Goal: Task Accomplishment & Management: Manage account settings

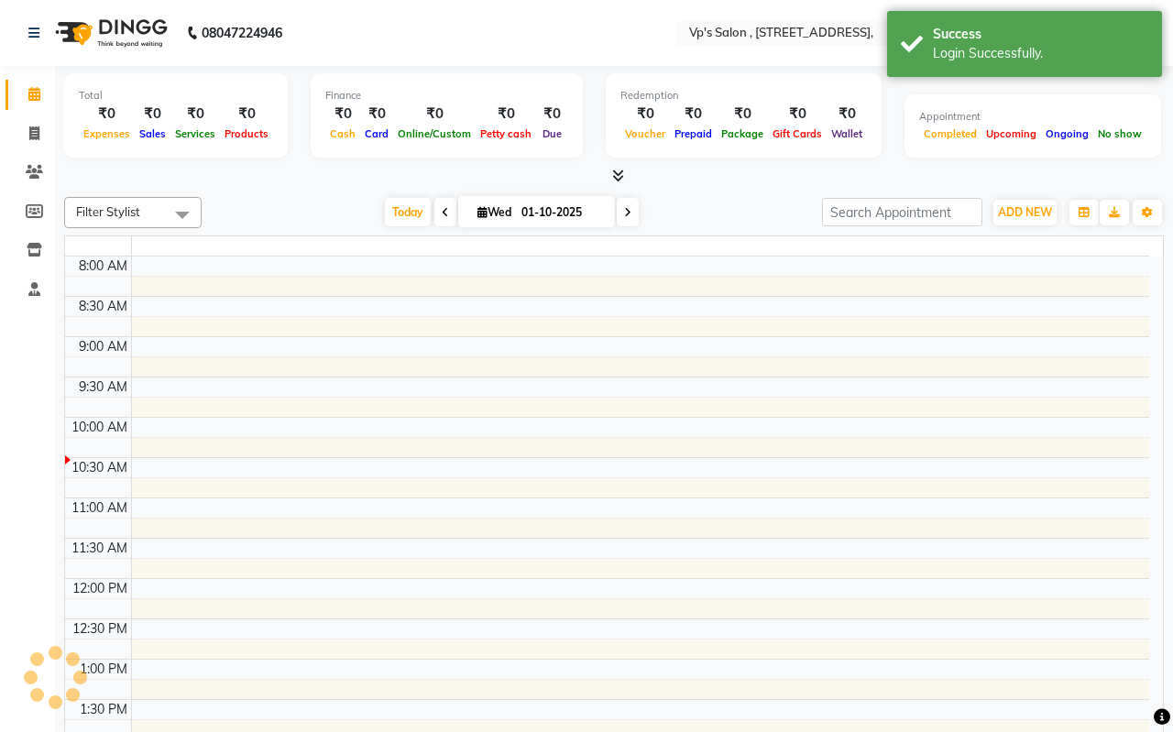
select select "en"
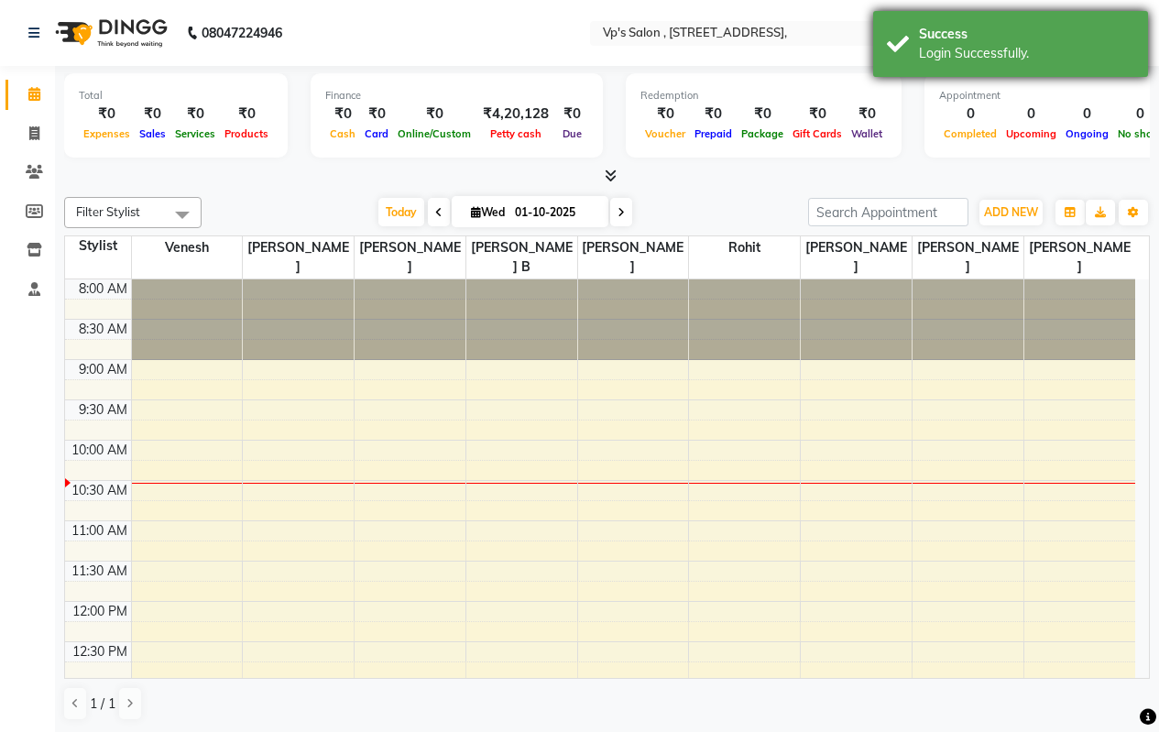
click at [1108, 47] on div "Login Successfully." at bounding box center [1026, 53] width 215 height 19
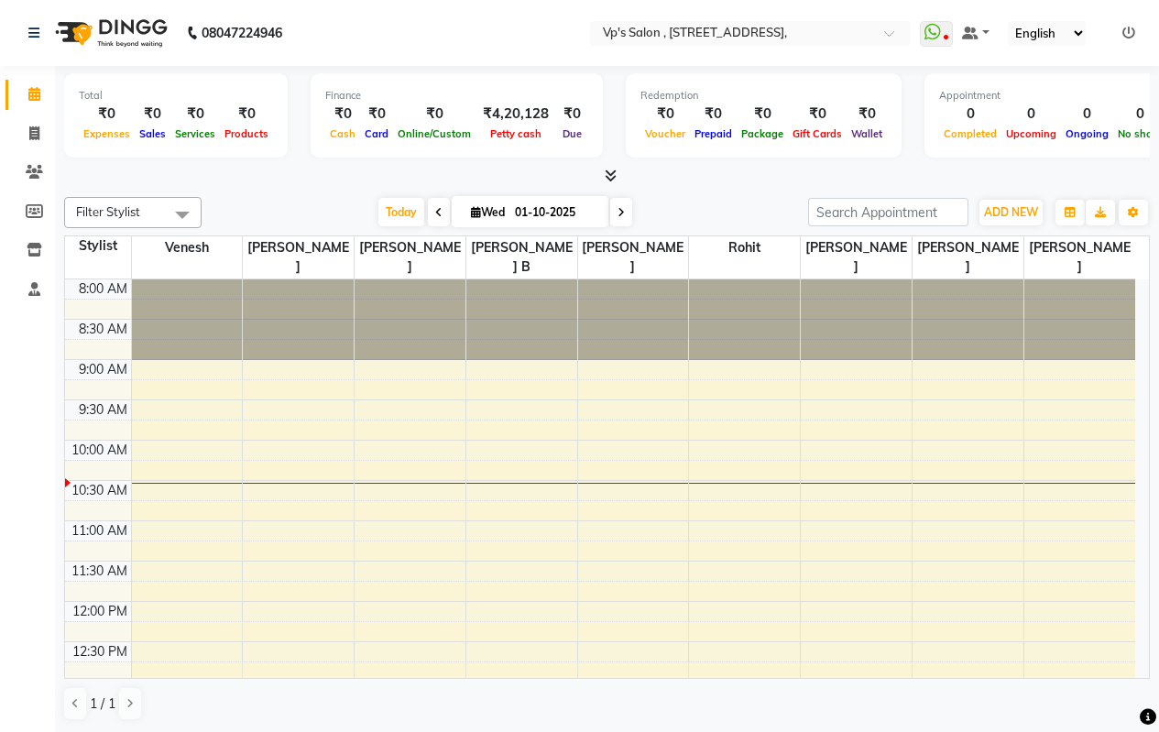
click at [1141, 34] on ul "WhatsApp Status ✕ Status: Disconnected Most Recent Message: [DATE] 09:38 PM Rec…" at bounding box center [1032, 33] width 224 height 25
click at [1125, 27] on icon at bounding box center [1128, 33] width 13 height 13
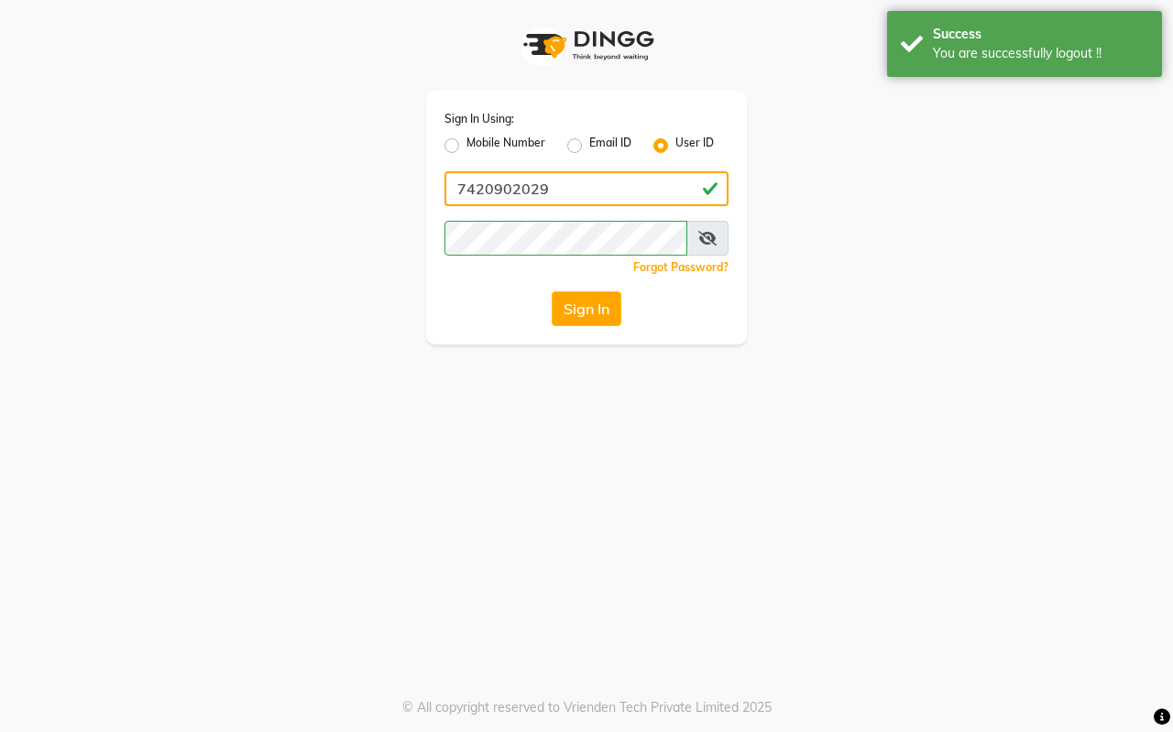
click at [582, 181] on input "7420902029" at bounding box center [586, 188] width 284 height 35
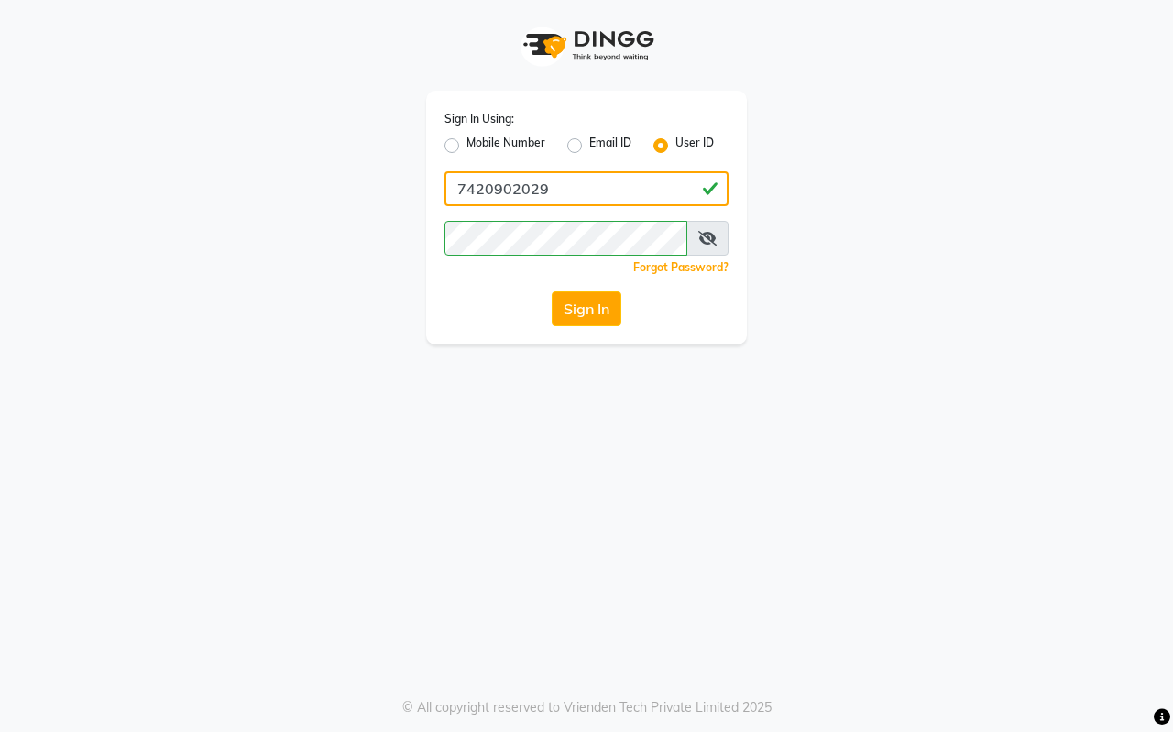
click at [583, 201] on input "7420902029" at bounding box center [586, 188] width 284 height 35
click at [584, 190] on input "7420902029" at bounding box center [586, 188] width 284 height 35
type input "7"
click at [520, 424] on div "Sign In Using: Mobile Number Email ID User ID vp salon Remember me Forgot Passw…" at bounding box center [586, 366] width 1173 height 732
click at [592, 328] on div "Sign In Using: Mobile Number Email ID User ID vp salon Remember me Forgot Passw…" at bounding box center [586, 218] width 321 height 254
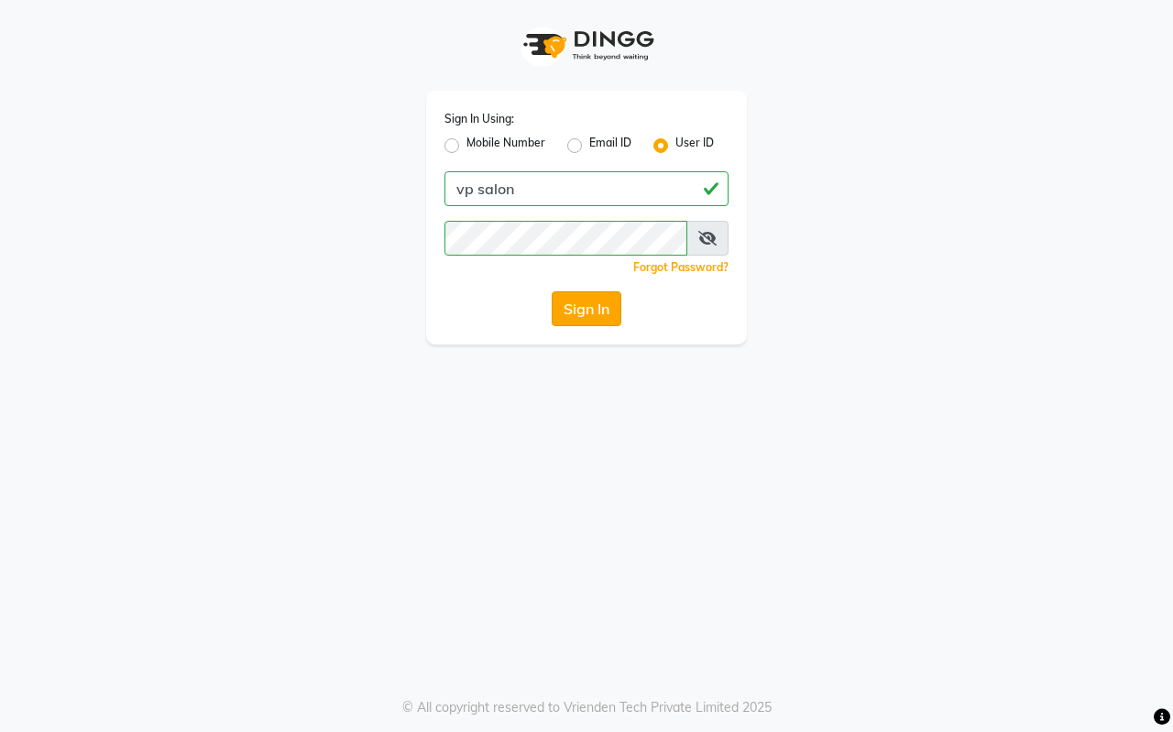
click at [590, 316] on button "Sign In" at bounding box center [586, 308] width 70 height 35
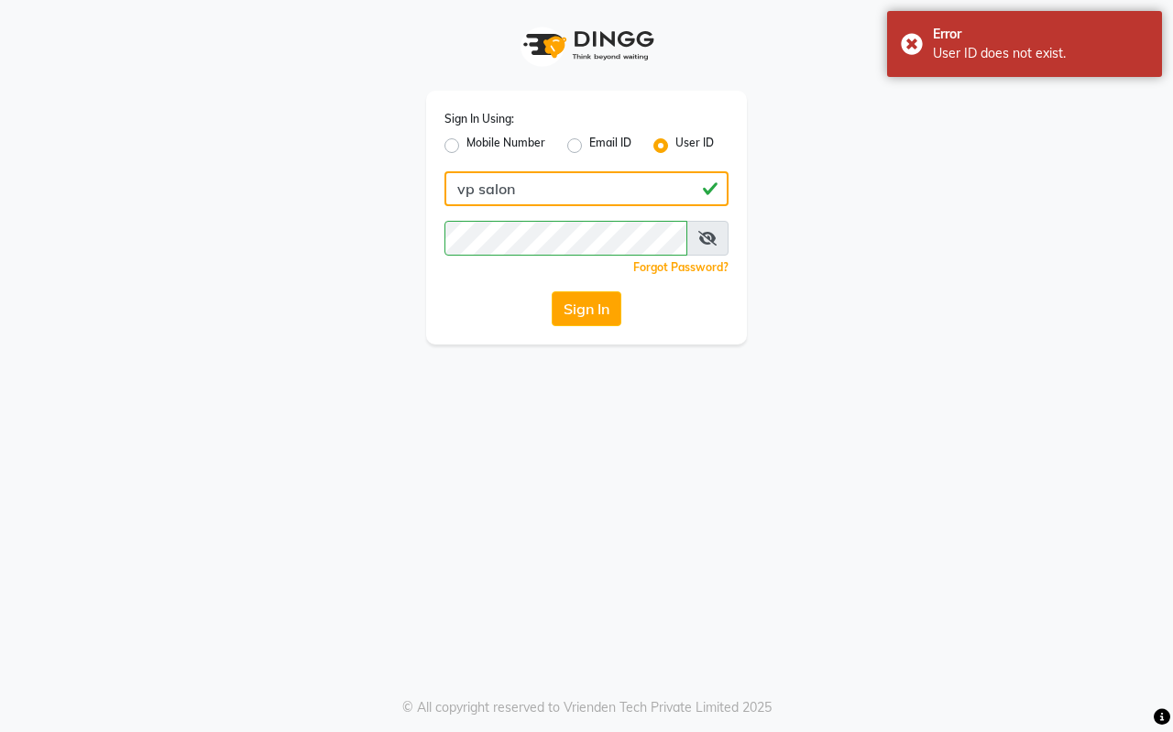
click at [614, 191] on input "vp salon" at bounding box center [586, 188] width 284 height 35
type input "v"
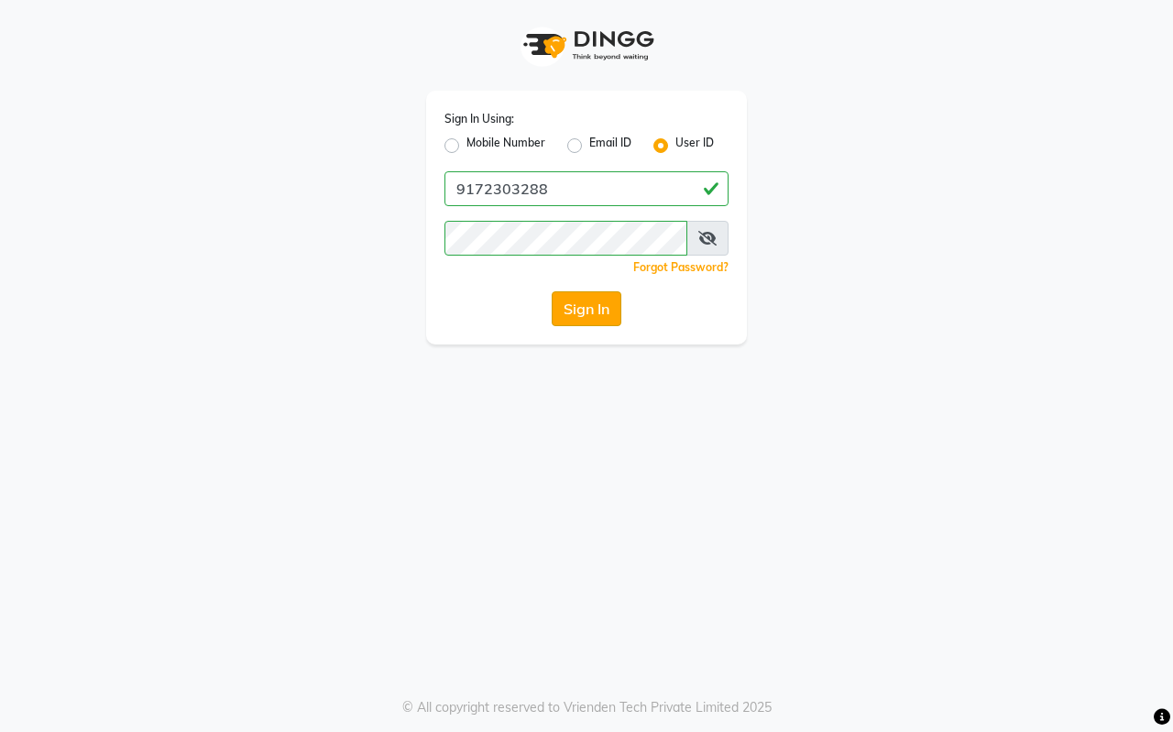
click at [580, 299] on button "Sign In" at bounding box center [586, 308] width 70 height 35
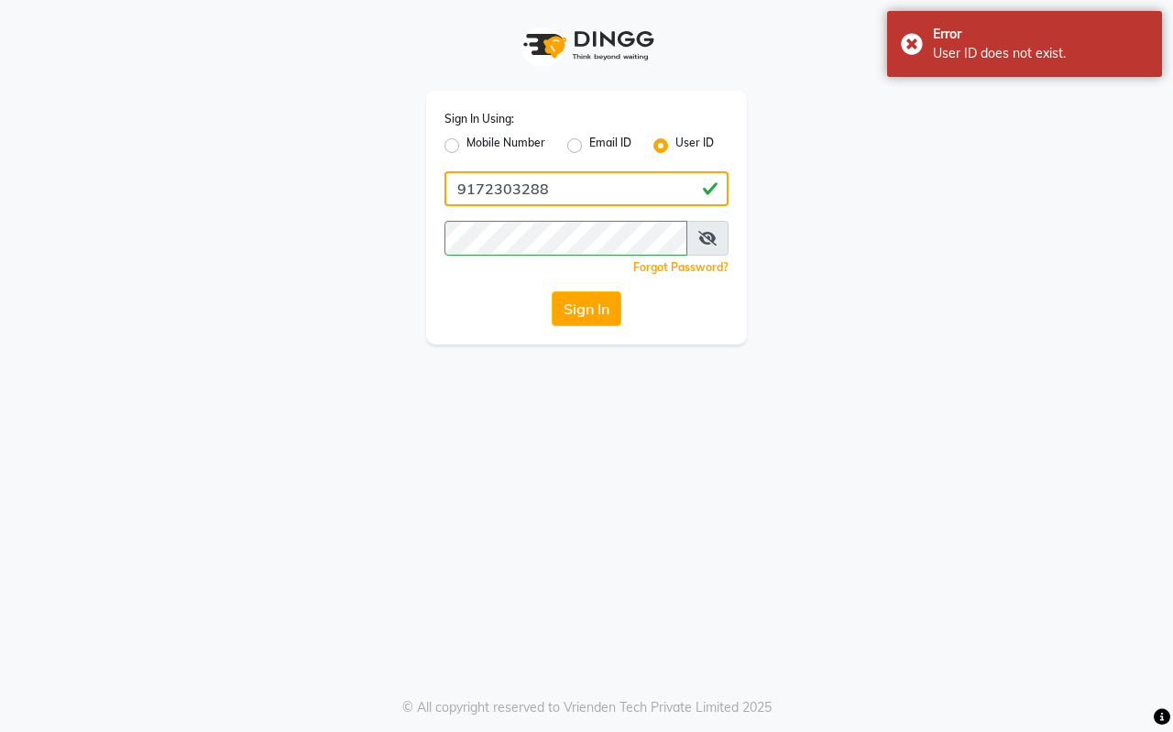
click at [598, 191] on input "9172303288" at bounding box center [586, 188] width 284 height 35
type input "9"
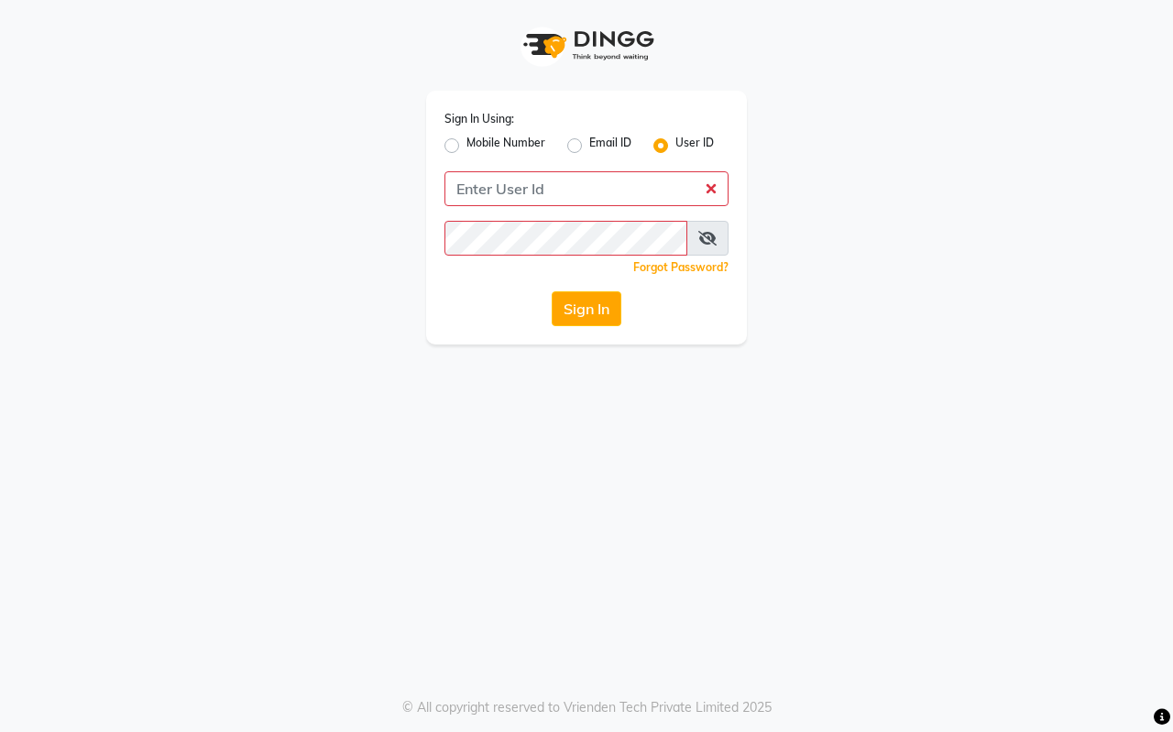
drag, startPoint x: 1003, startPoint y: 151, endPoint x: 1069, endPoint y: 136, distance: 67.8
click at [1069, 136] on div "Sign In Using: Mobile Number Email ID User ID Remember me Forgot Password? Sign…" at bounding box center [586, 172] width 1044 height 344
click at [466, 140] on label "Mobile Number" at bounding box center [505, 146] width 79 height 22
click at [466, 140] on input "Mobile Number" at bounding box center [472, 141] width 12 height 12
radio input "true"
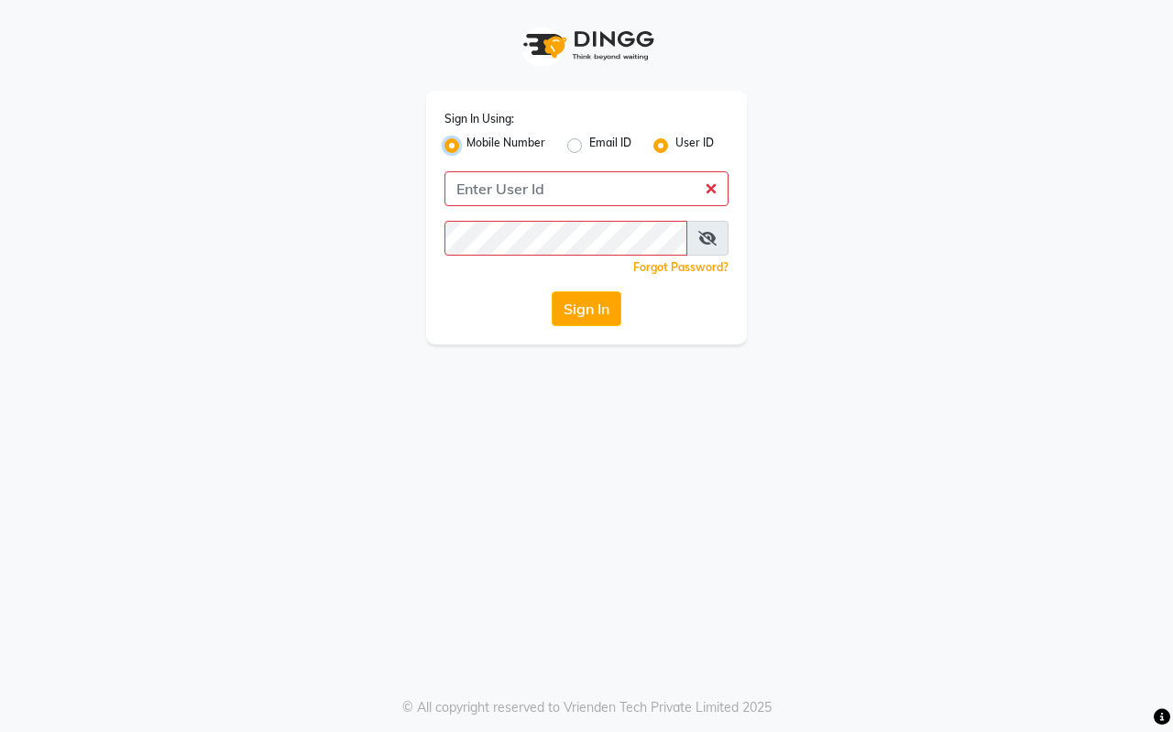
radio input "false"
type input "7420902029"
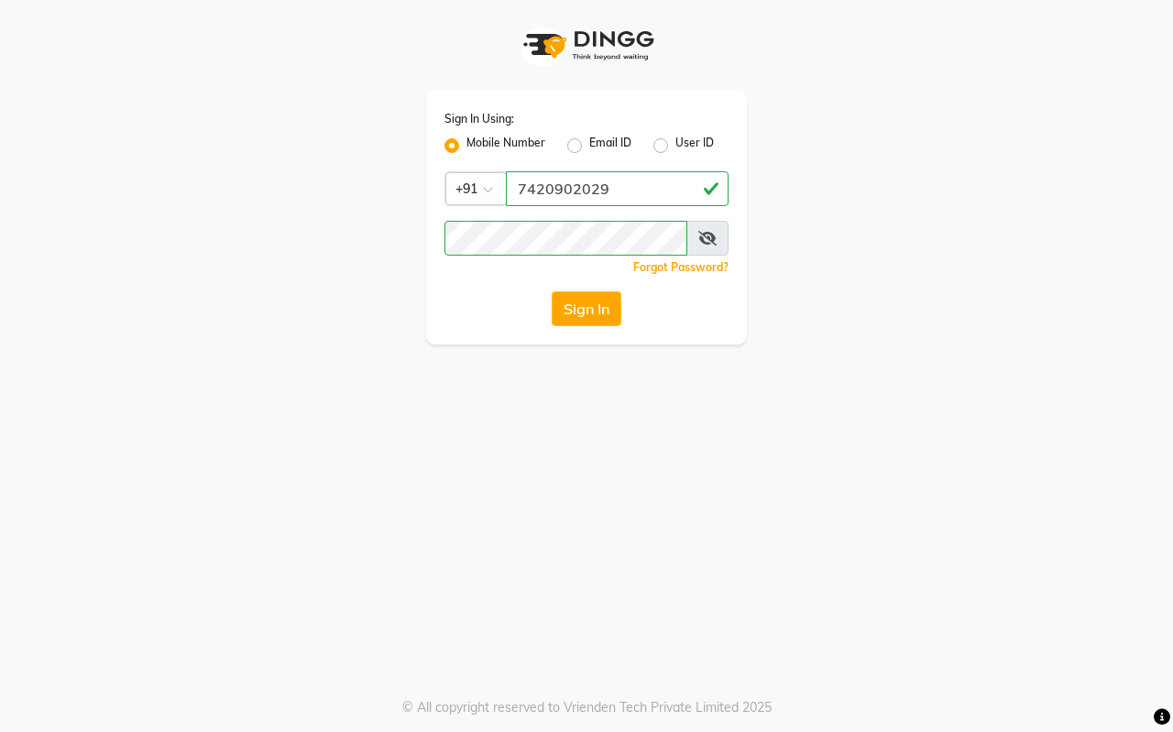
click at [675, 147] on label "User ID" at bounding box center [694, 146] width 38 height 22
click at [675, 147] on input "User ID" at bounding box center [681, 141] width 12 height 12
radio input "true"
radio input "false"
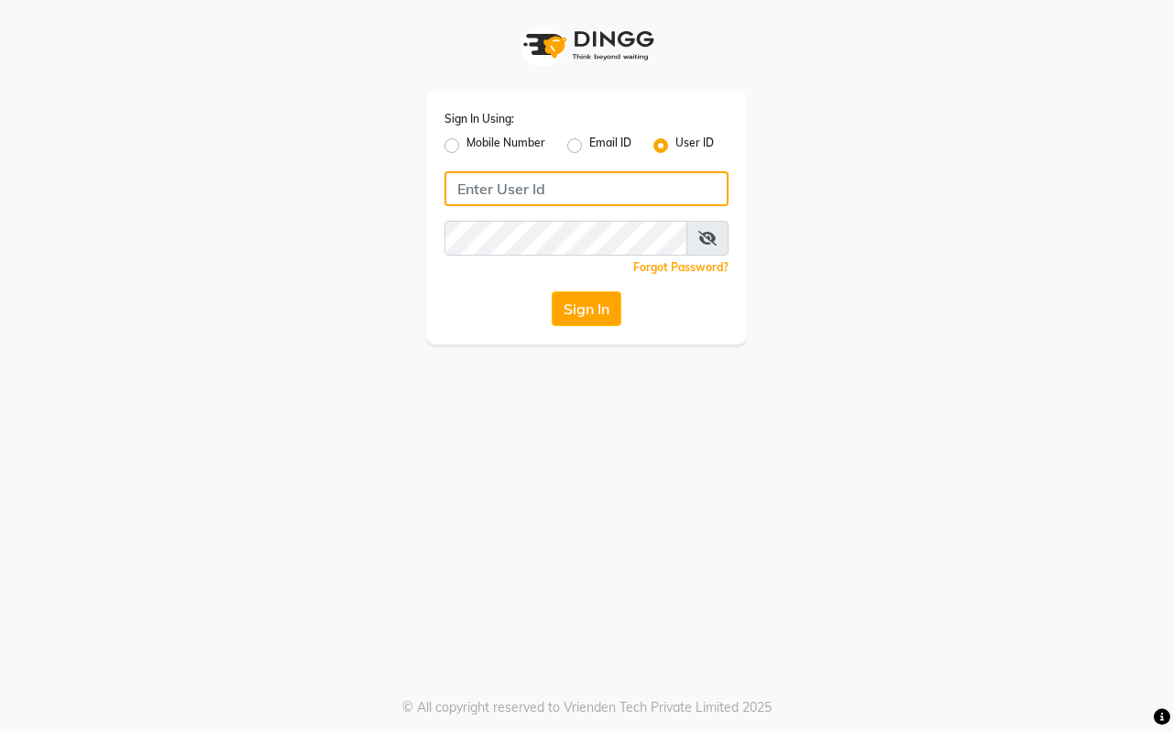
click at [617, 181] on input "Username" at bounding box center [586, 188] width 284 height 35
click at [535, 184] on input "Username" at bounding box center [586, 188] width 284 height 35
type input "vpsalon"
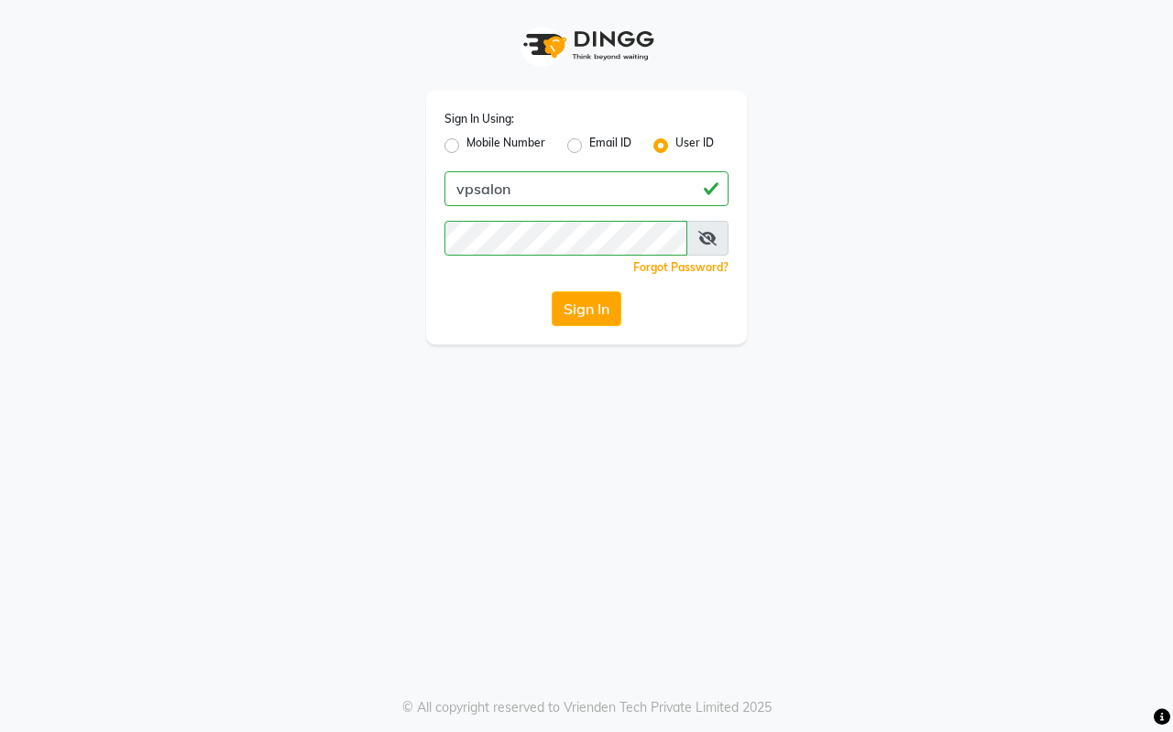
click at [456, 459] on div "Sign In Using: Mobile Number Email ID User ID vpsalon Remember me Forgot Passwo…" at bounding box center [586, 366] width 1173 height 732
click at [594, 308] on button "Sign In" at bounding box center [586, 308] width 70 height 35
